Goal: Answer question/provide support

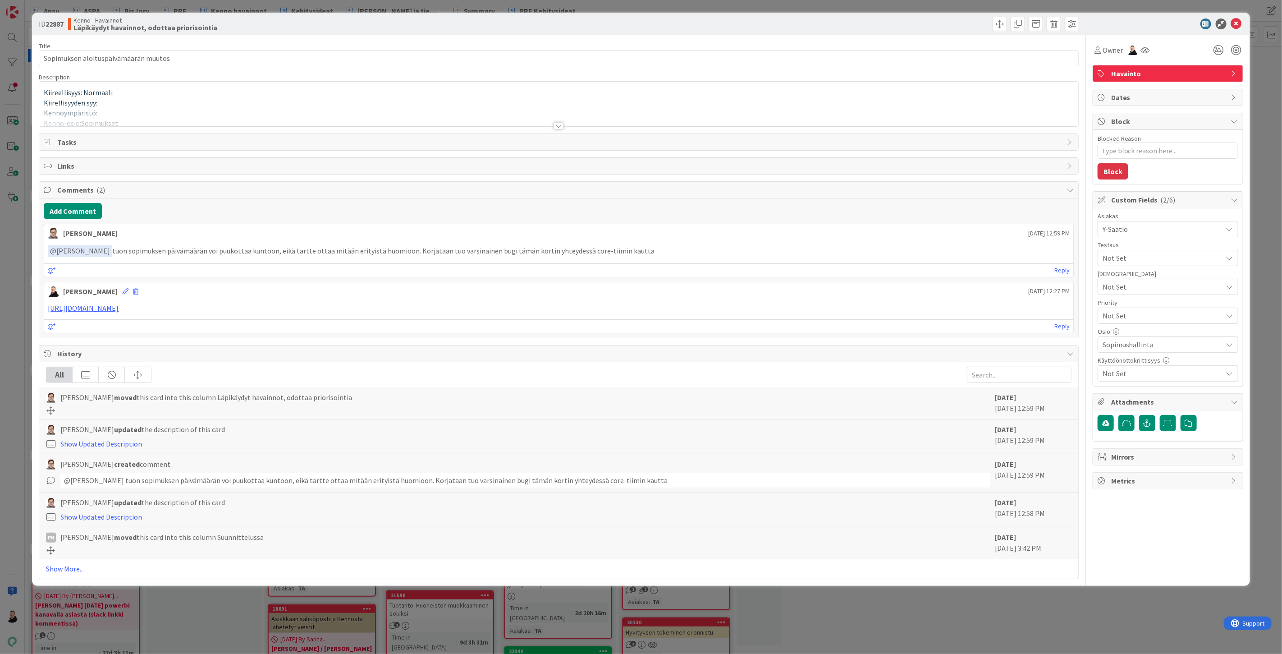
type textarea "x"
click at [561, 127] on div at bounding box center [559, 125] width 10 height 7
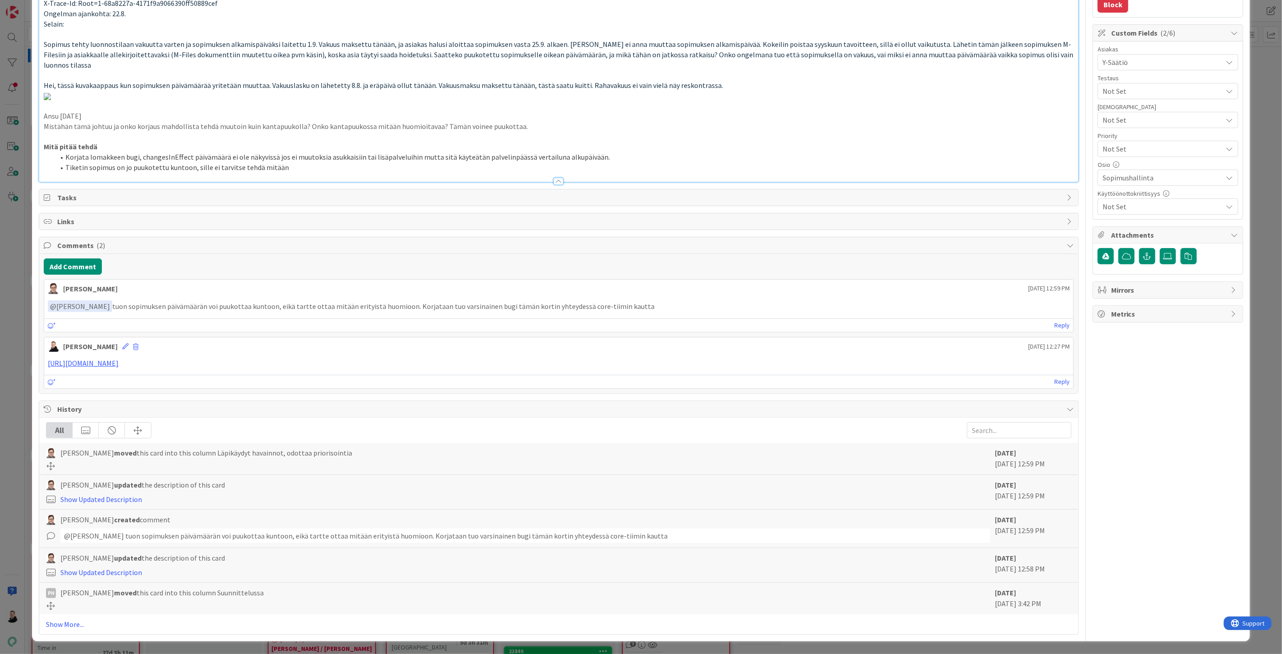
scroll to position [452, 0]
click at [66, 262] on button "Add Comment" at bounding box center [73, 266] width 58 height 16
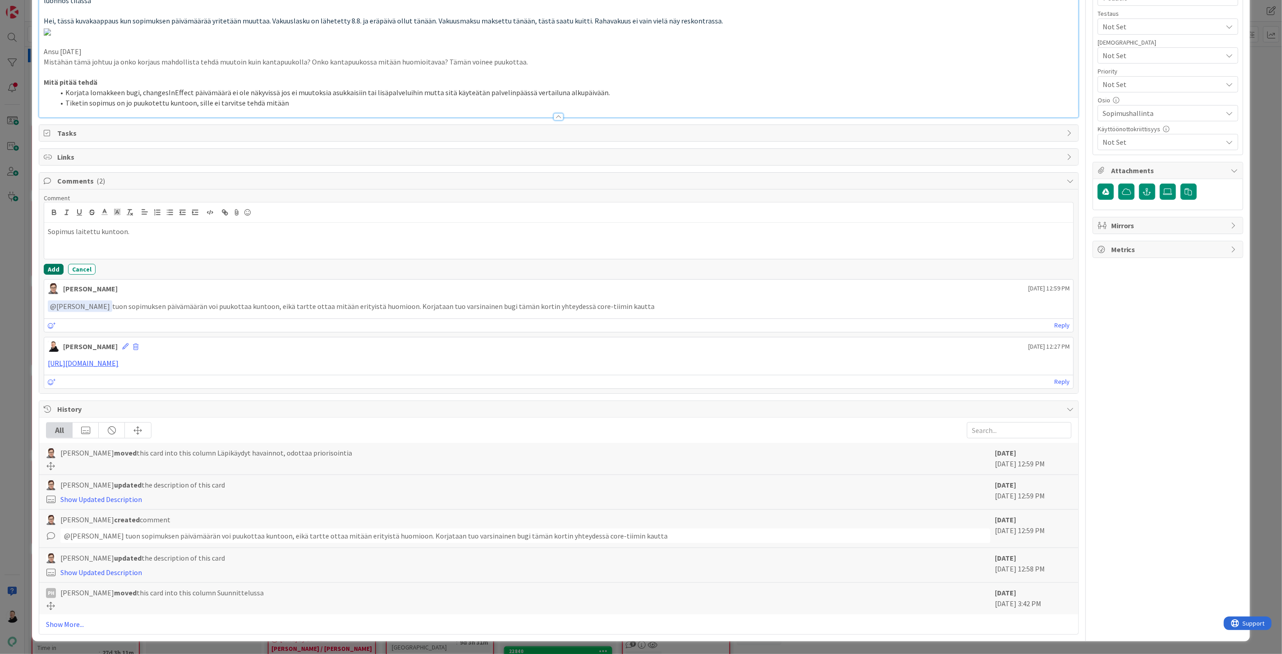
click at [50, 274] on button "Add" at bounding box center [54, 269] width 20 height 11
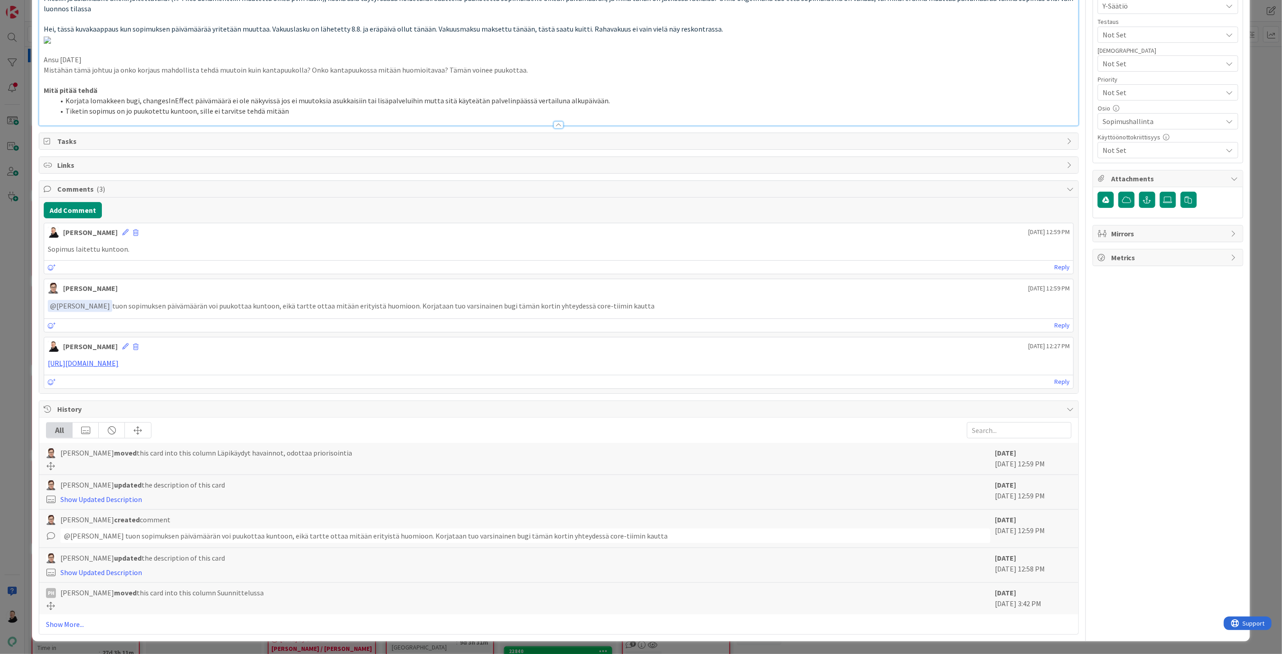
scroll to position [0, 0]
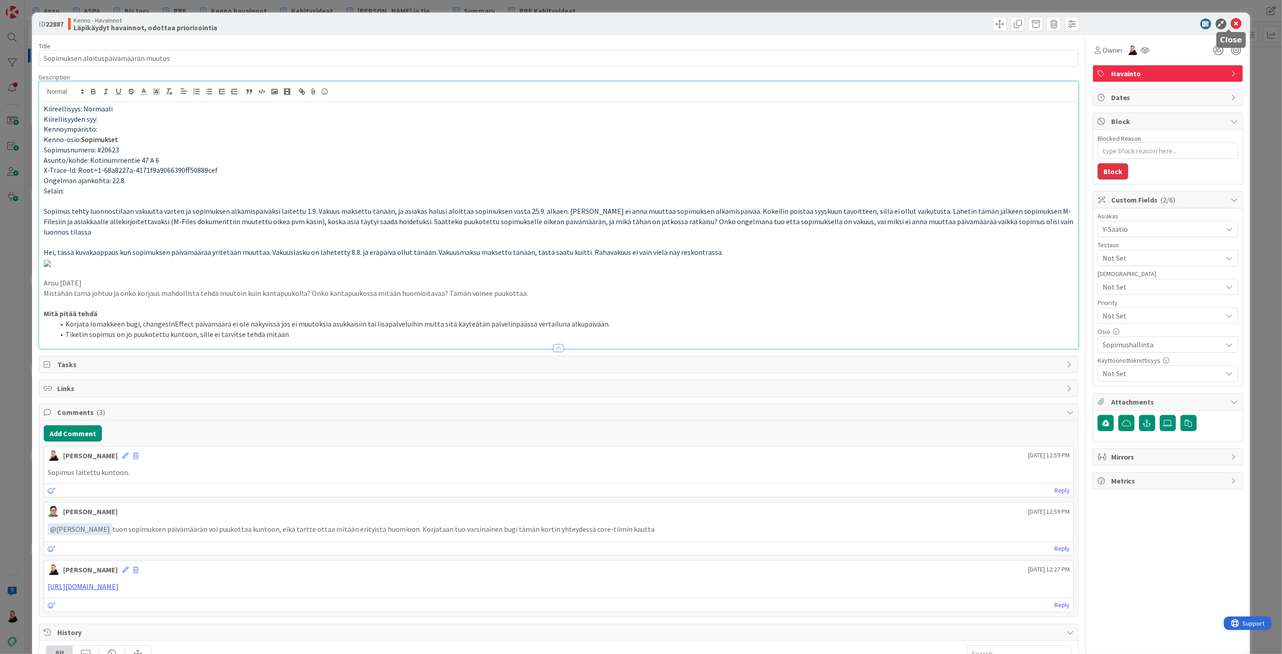
click at [1231, 24] on icon at bounding box center [1236, 23] width 11 height 11
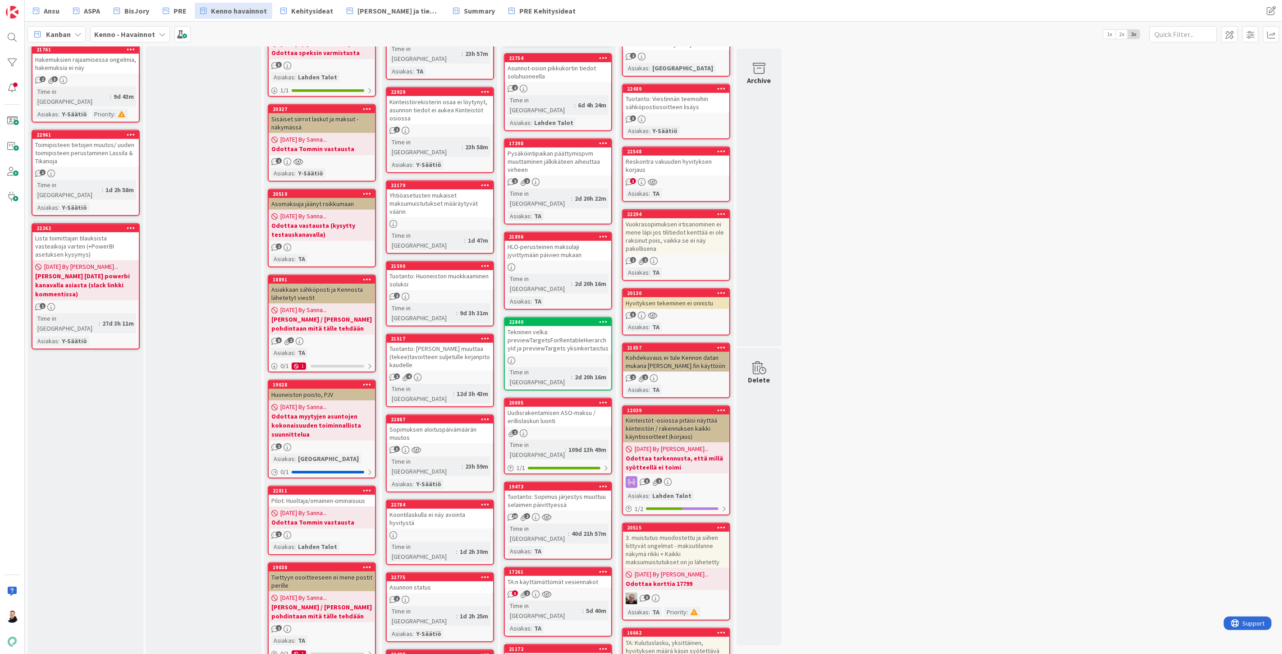
scroll to position [400, 0]
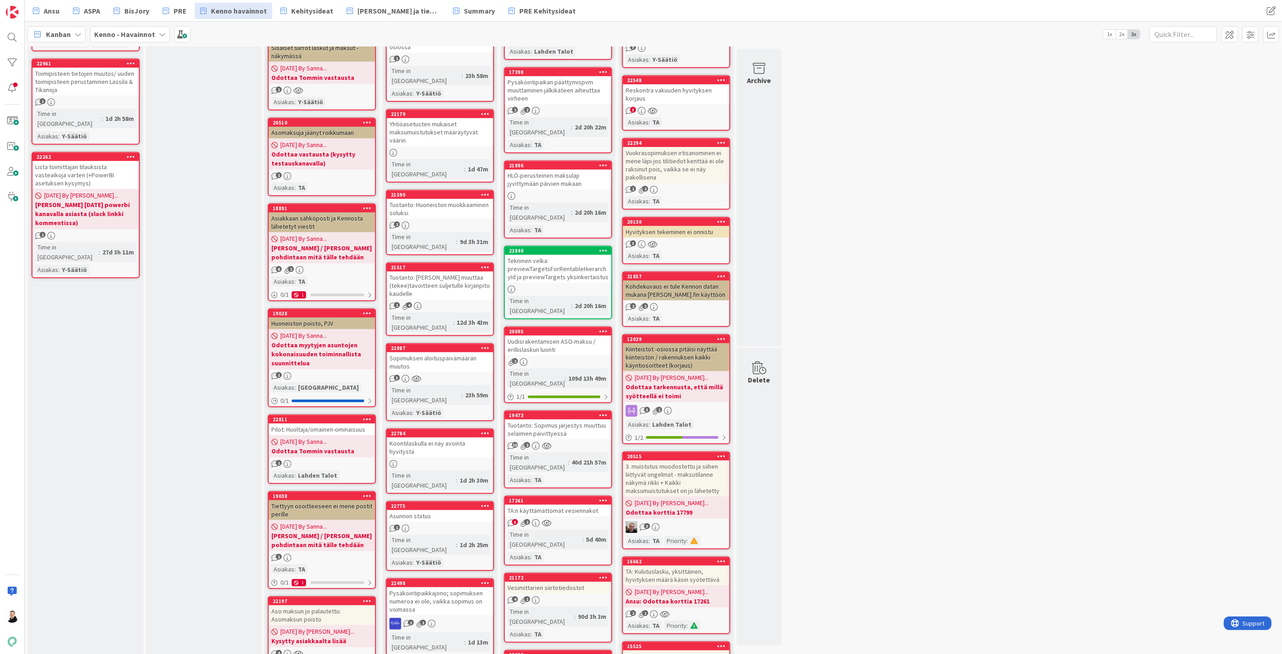
click at [673, 226] on div "Hyvityksen tekeminen ei onnistu" at bounding box center [676, 232] width 106 height 12
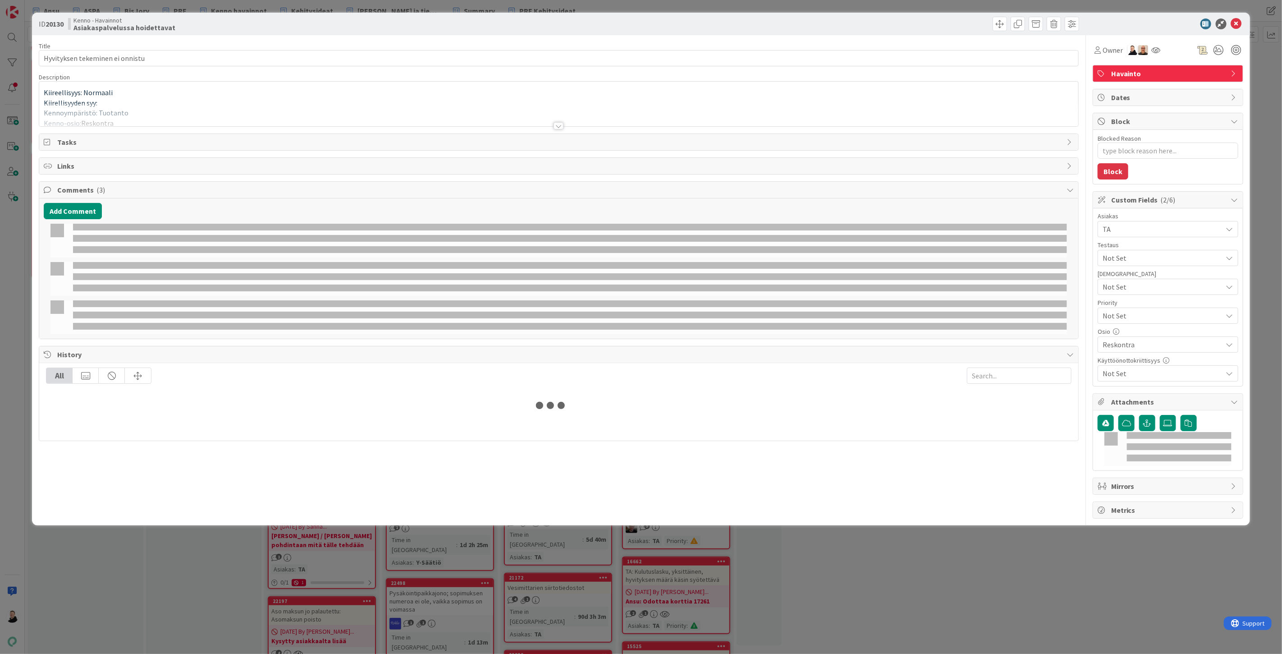
type textarea "x"
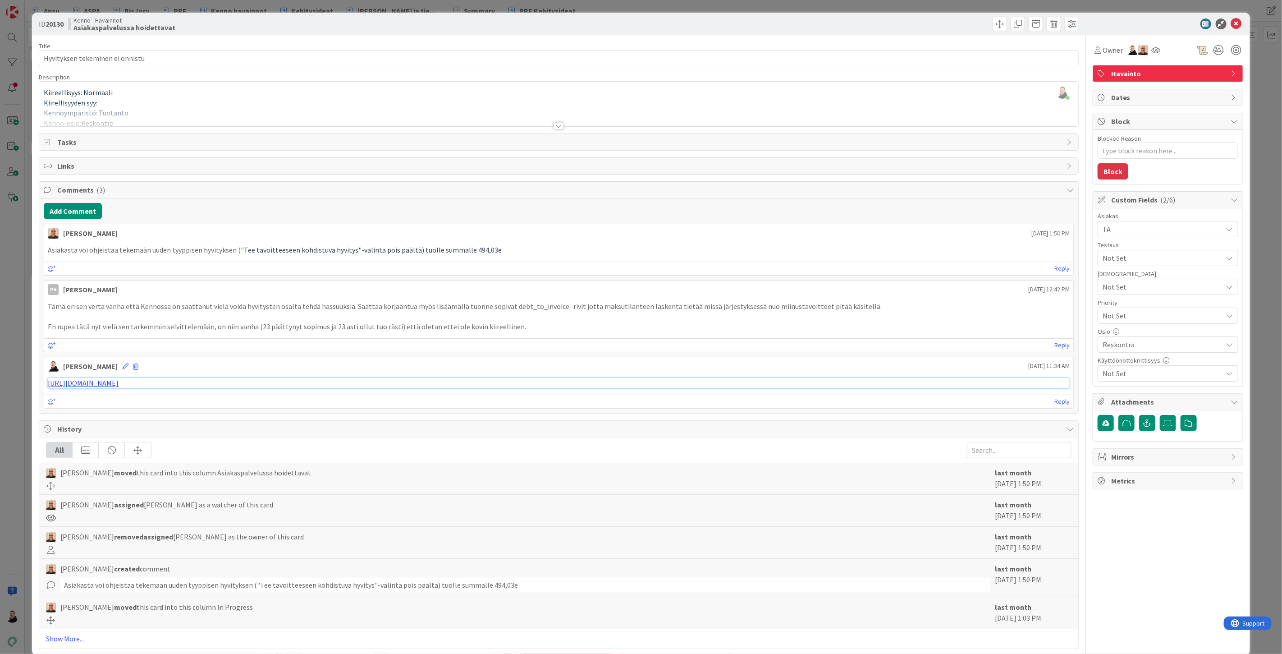
click at [115, 383] on link "https://pandia-help.freshdesk.com/a/tickets/128874" at bounding box center [83, 382] width 71 height 9
drag, startPoint x: 236, startPoint y: 247, endPoint x: 410, endPoint y: 246, distance: 174.0
click at [410, 246] on p "Asiakasta voi ohjeistaa tekemään uuden tyyppisen hyvityksen (" Tee tavoitteesee…" at bounding box center [559, 250] width 1022 height 10
copy p "" Tee tavoitteeseen kohdistuva hyvitys"-valinta pois päältä"
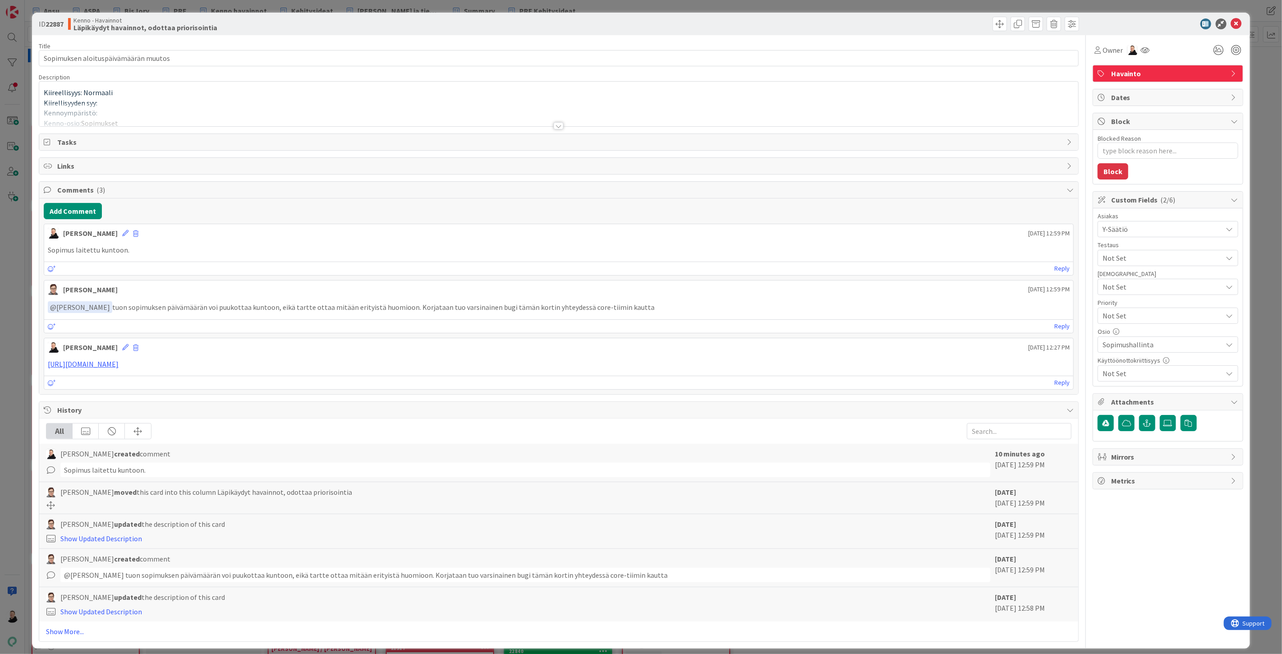
type textarea "x"
click at [558, 125] on div at bounding box center [559, 125] width 10 height 7
